Goal: Information Seeking & Learning: Learn about a topic

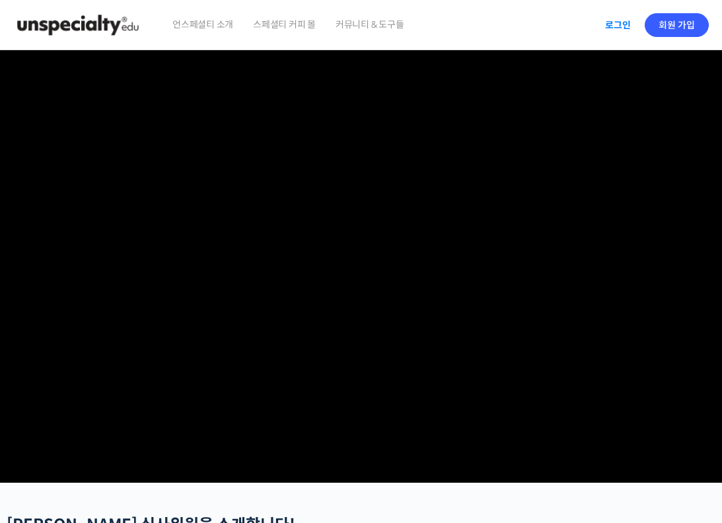
click at [598, 24] on link "로그인" at bounding box center [618, 25] width 42 height 30
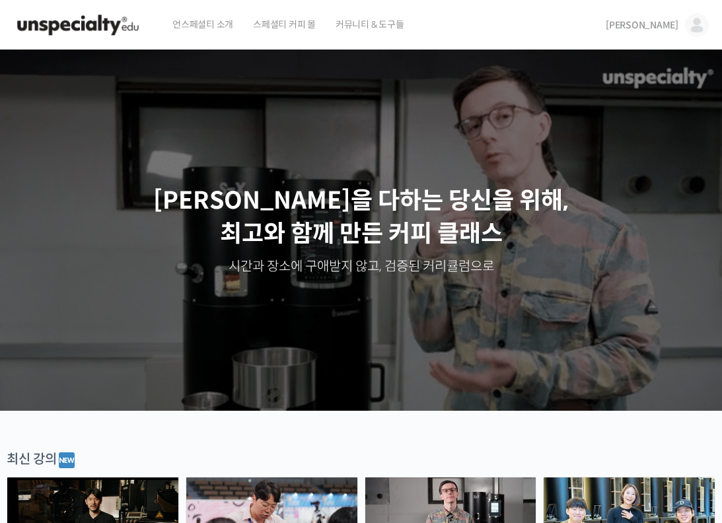
click at [673, 20] on span "[PERSON_NAME]" at bounding box center [641, 25] width 73 height 12
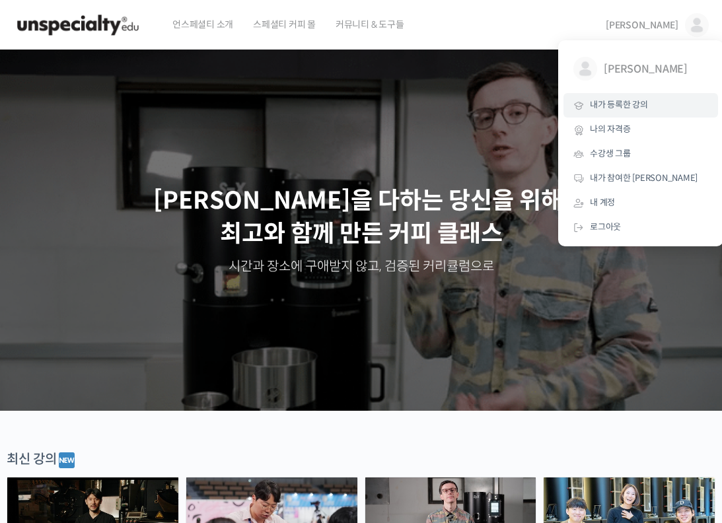
click at [623, 98] on link "내가 등록한 강의" at bounding box center [640, 105] width 154 height 24
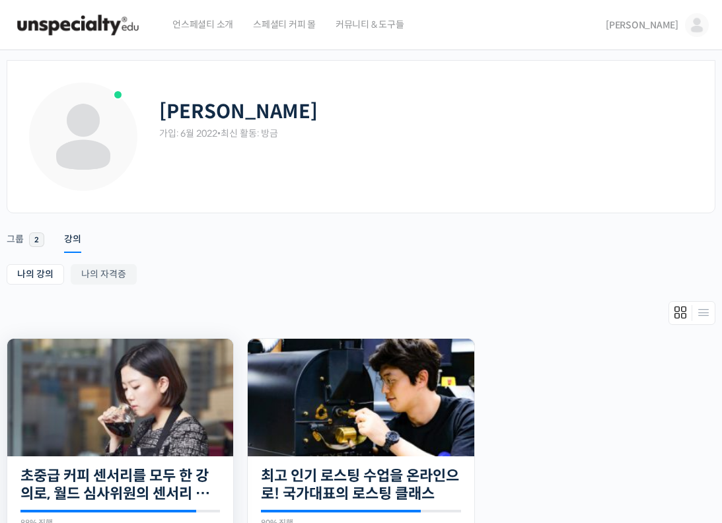
click at [161, 396] on img at bounding box center [120, 398] width 226 height 118
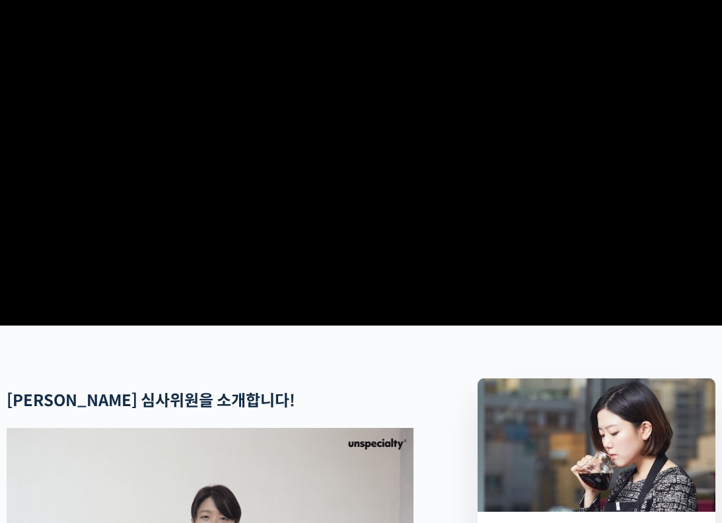
scroll to position [660, 0]
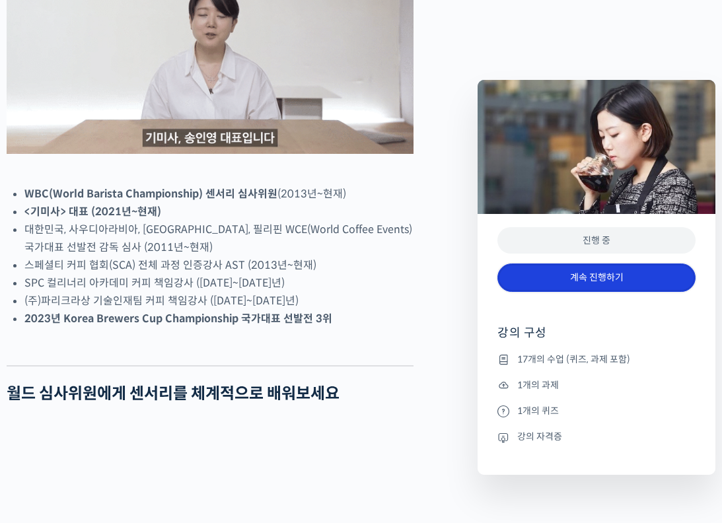
click at [566, 264] on link "계속 진행하기" at bounding box center [596, 277] width 198 height 28
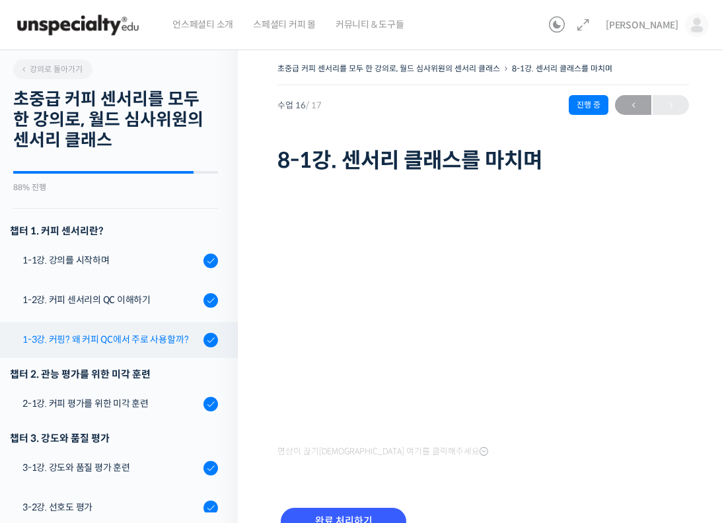
click at [133, 333] on div "1-3강. 커핑? 왜 커피 QC에서 주로 사용할까?" at bounding box center [110, 339] width 177 height 15
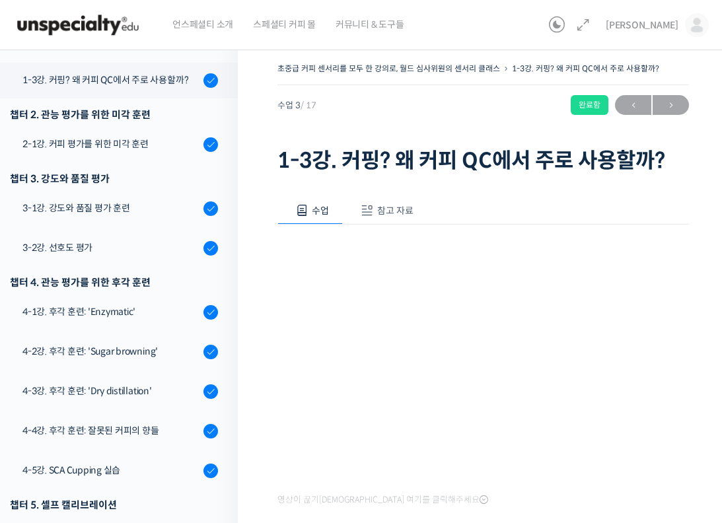
scroll to position [272, 0]
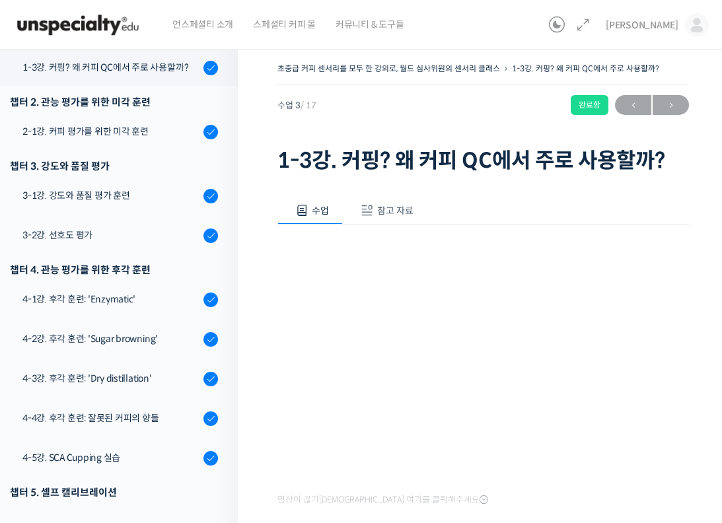
click at [497, 495] on div "영상이 끊기[DEMOGRAPHIC_DATA] 여기를 클릭해주세요 사용팁 우측 상단의 아이콘들을 클릭하셔서 수업 목록 을 확인하실 수 있습니다.…" at bounding box center [482, 477] width 411 height 507
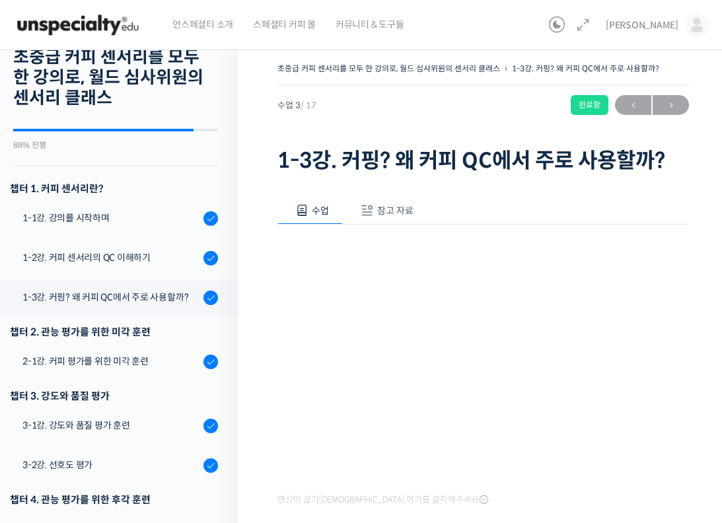
scroll to position [66, 0]
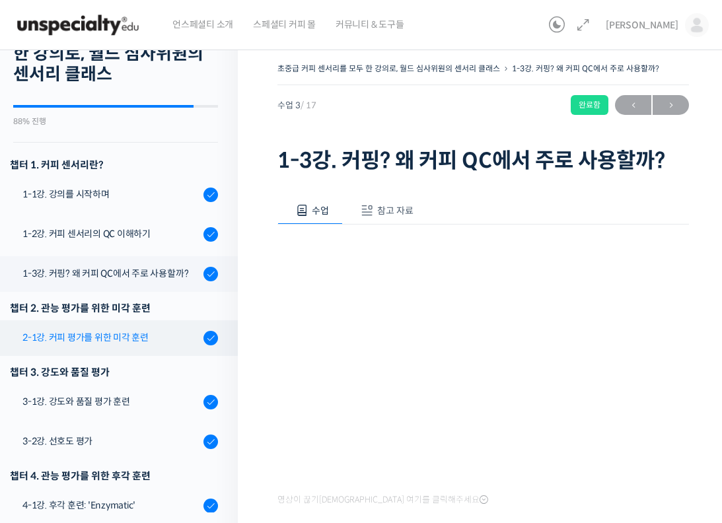
click at [126, 338] on div "2-1강. 커피 평가를 위한 미각 훈련" at bounding box center [110, 337] width 177 height 15
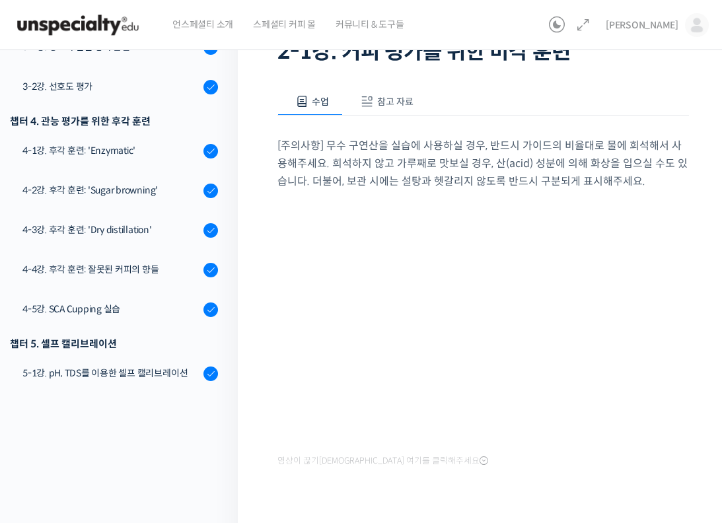
scroll to position [132, 0]
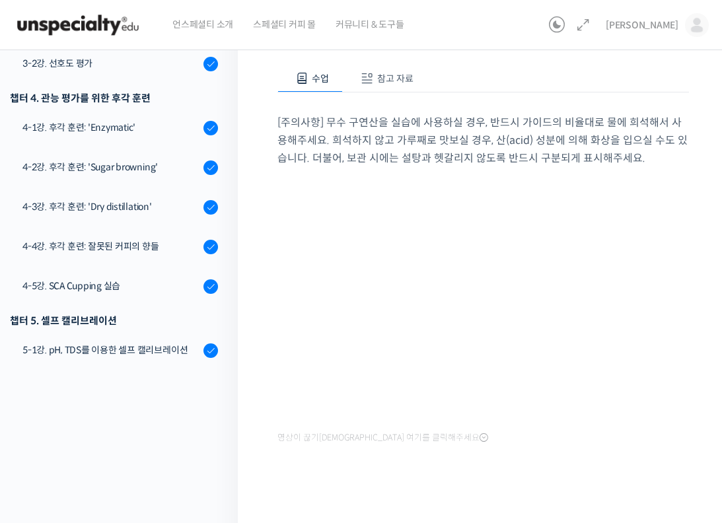
click at [530, 438] on div "[주의사항] 무수 구연산을 실습에 사용하실 경우, 반드시 가이드의 비율대로 물에 희석해서 사용해주세요. 희석하지 않고 가루째로 맛보실 경우, …" at bounding box center [482, 269] width 411 height 355
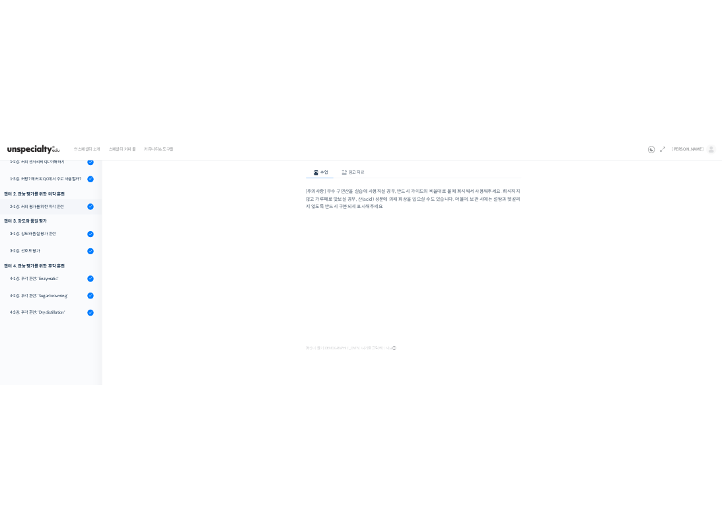
scroll to position [5, 0]
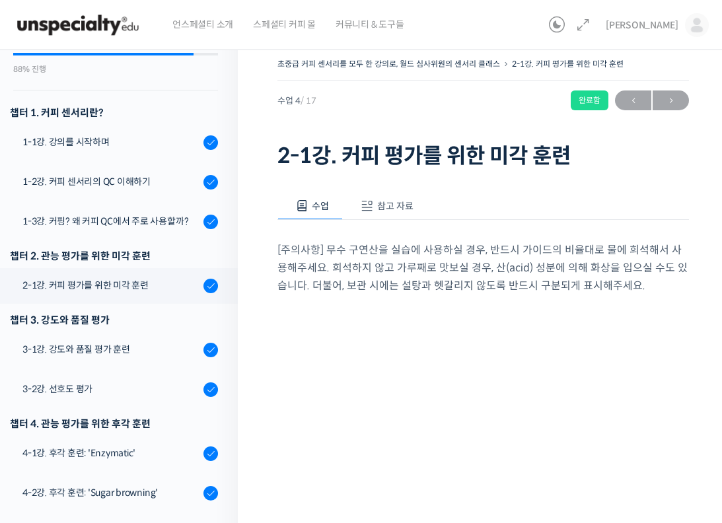
click at [654, 268] on p "[주의사항] 무수 구연산을 실습에 사용하실 경우, 반드시 가이드의 비율대로 물에 희석해서 사용해주세요. 희석하지 않고 가루째로 맛보실 경우, …" at bounding box center [482, 267] width 411 height 53
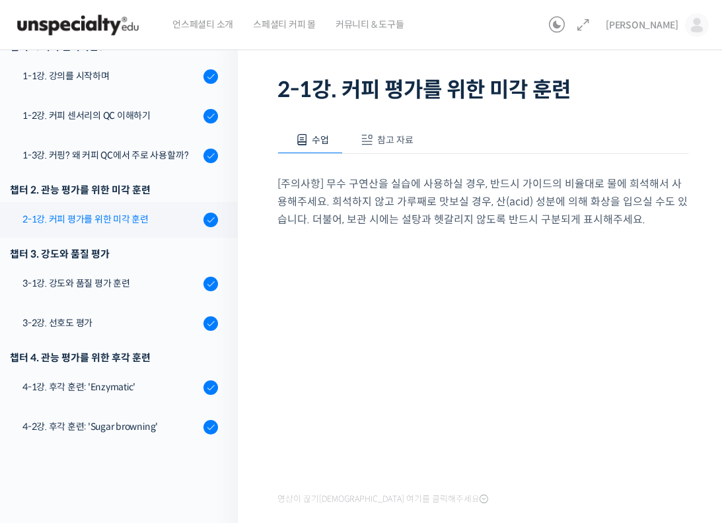
scroll to position [0, 0]
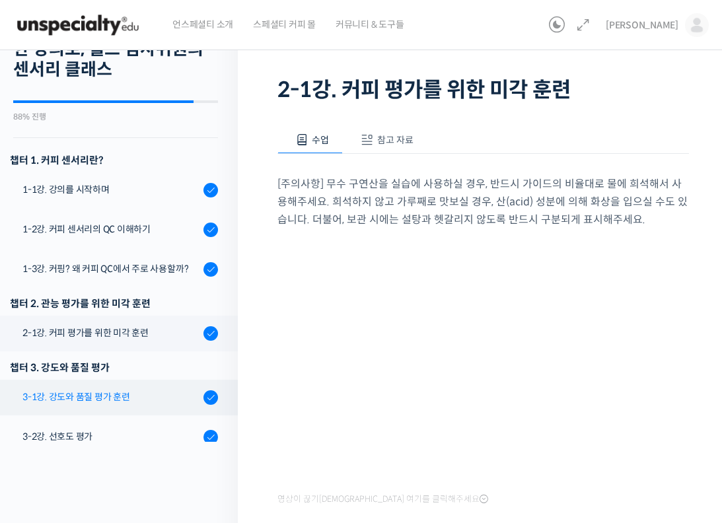
click at [115, 393] on div "3-1강. 강도와 품질 평가 훈련" at bounding box center [110, 397] width 177 height 15
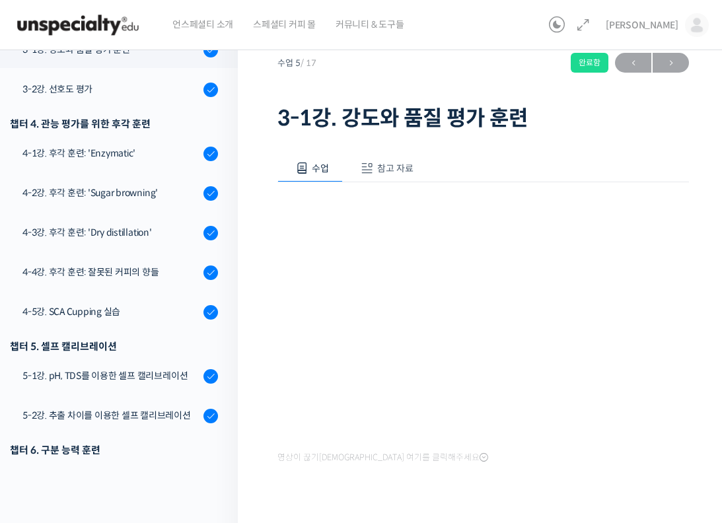
scroll to position [66, 0]
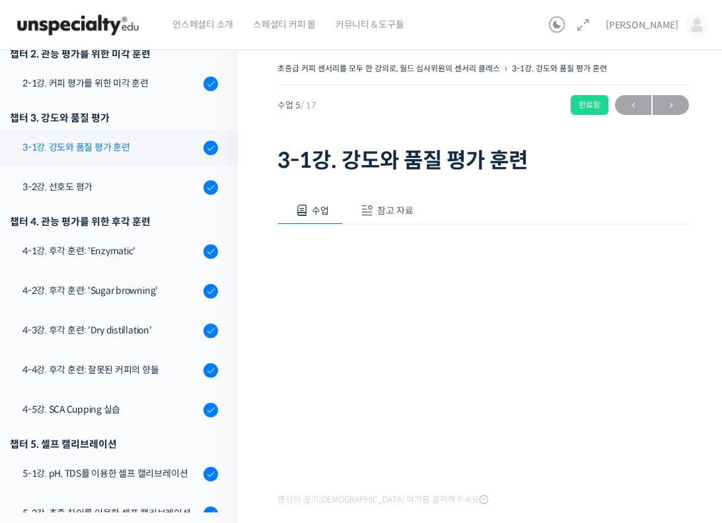
scroll to position [244, 0]
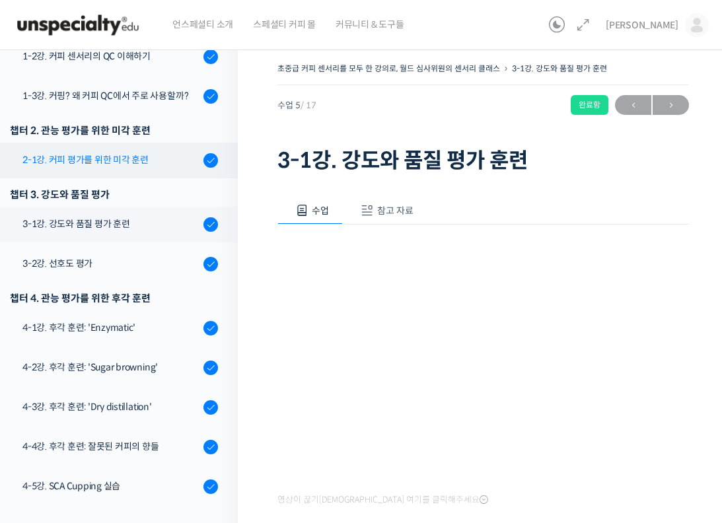
click at [127, 162] on div "2-1강. 커피 평가를 위한 미각 훈련" at bounding box center [110, 160] width 177 height 15
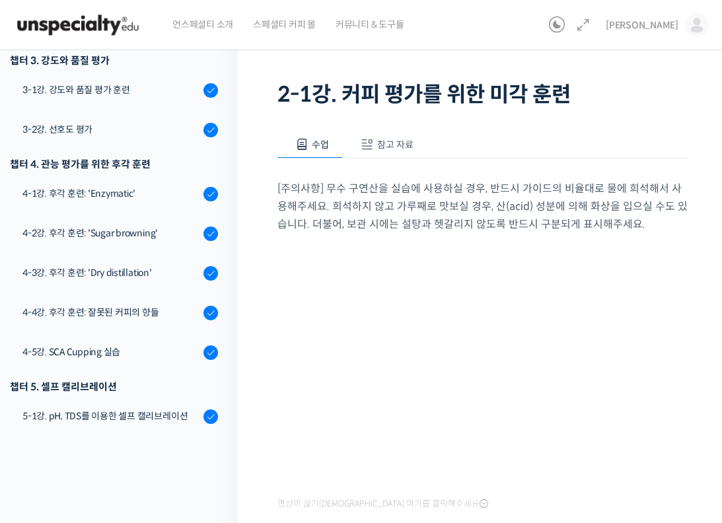
scroll to position [5, 0]
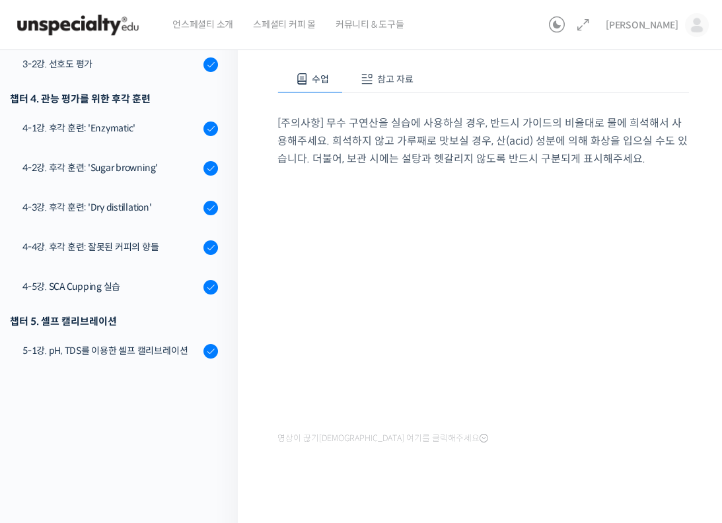
scroll to position [132, 0]
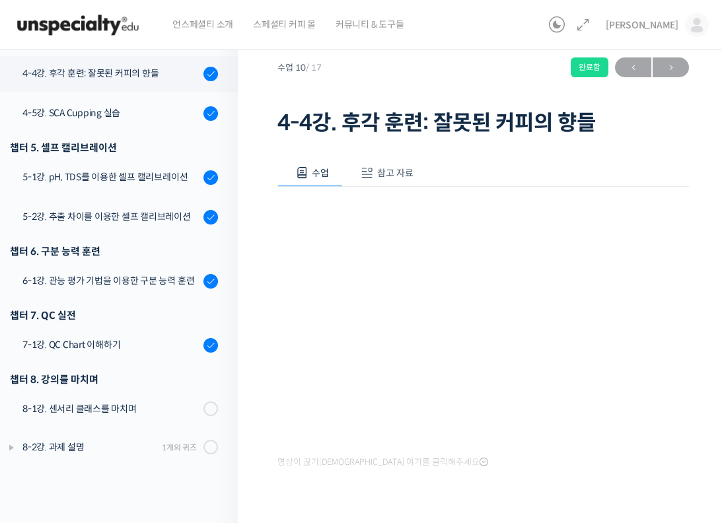
scroll to position [74, 0]
